Goal: Task Accomplishment & Management: Manage account settings

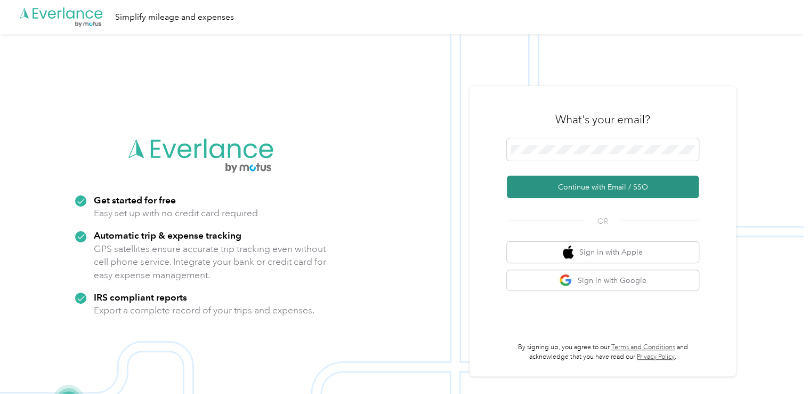
click at [563, 186] on button "Continue with Email / SSO" at bounding box center [603, 186] width 192 height 22
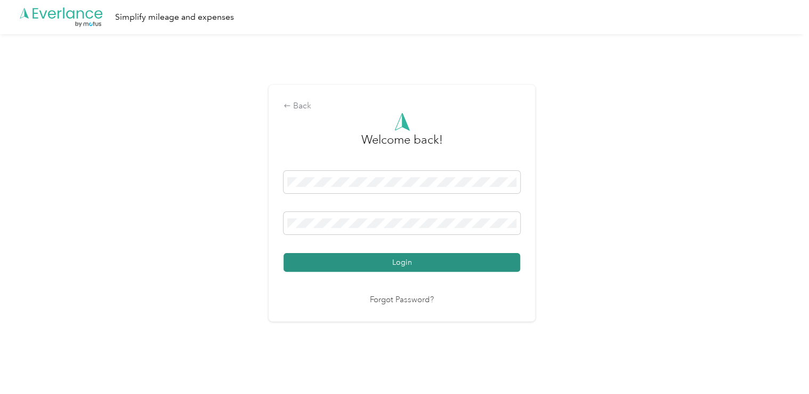
click at [350, 261] on button "Login" at bounding box center [402, 262] width 237 height 19
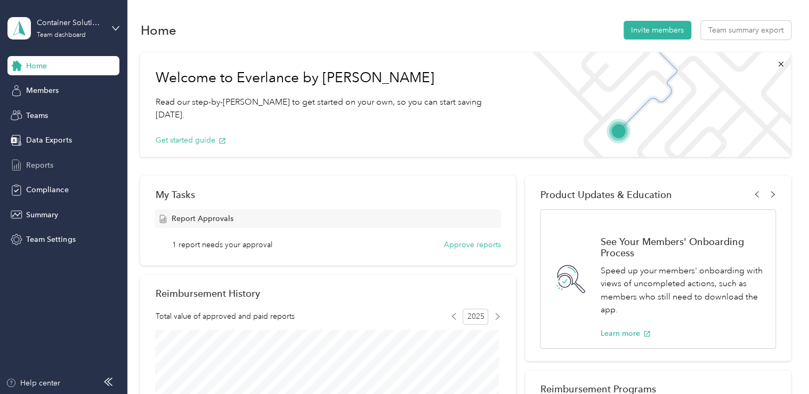
click at [38, 165] on span "Reports" at bounding box center [39, 164] width 27 height 11
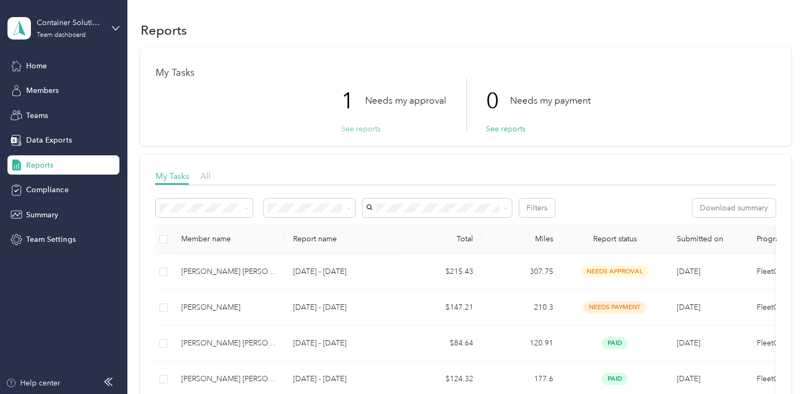
click at [343, 131] on button "See reports" at bounding box center [360, 128] width 39 height 11
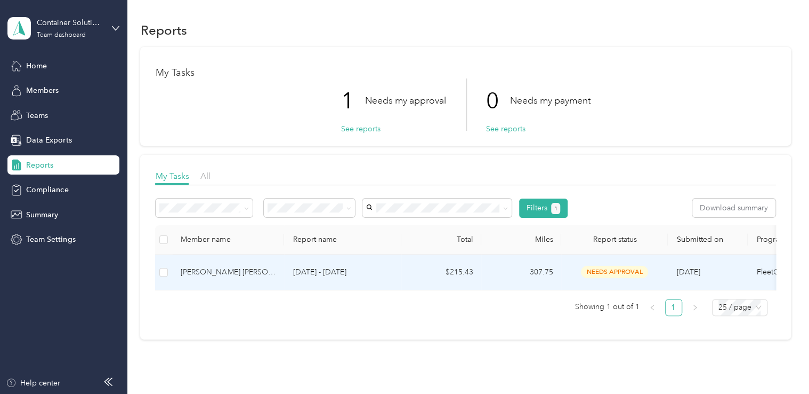
click at [334, 274] on p "[DATE] - [DATE]" at bounding box center [343, 272] width 100 height 12
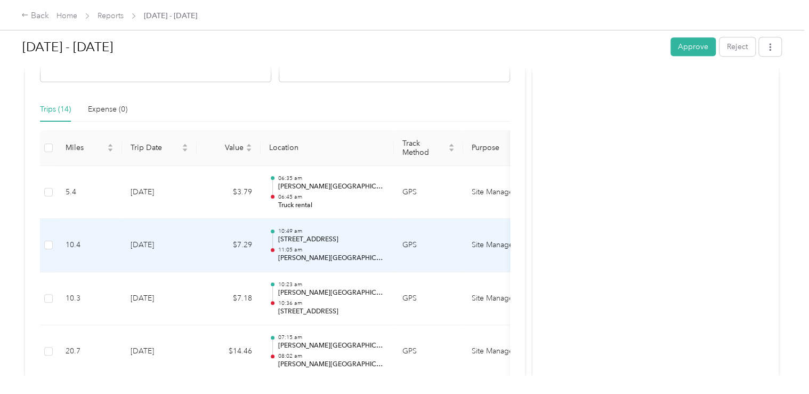
scroll to position [198, 0]
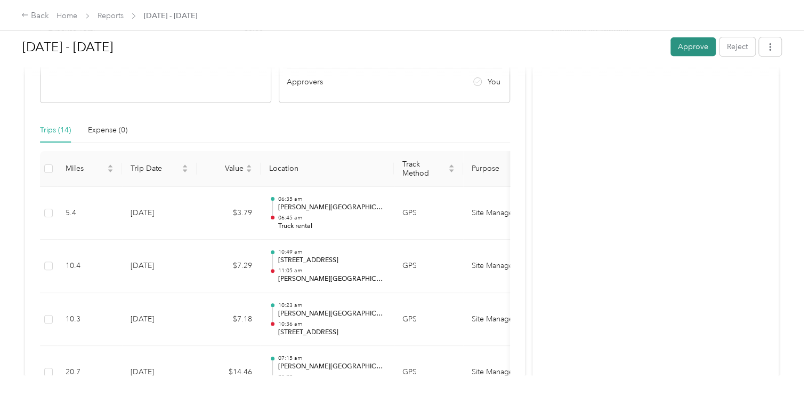
click at [694, 43] on button "Approve" at bounding box center [693, 46] width 45 height 19
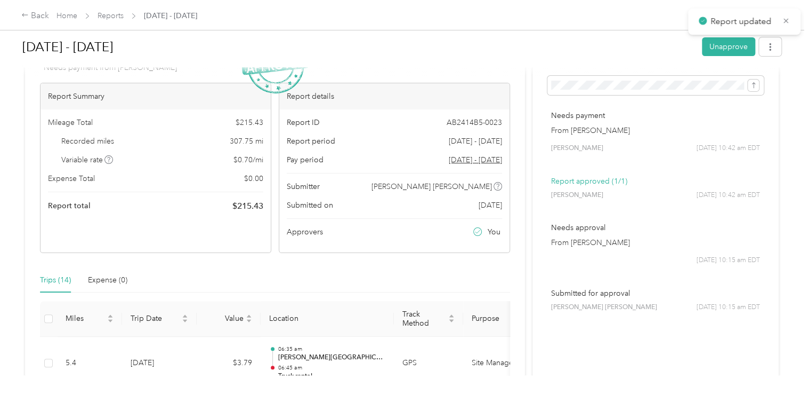
scroll to position [0, 0]
